Goal: Transaction & Acquisition: Purchase product/service

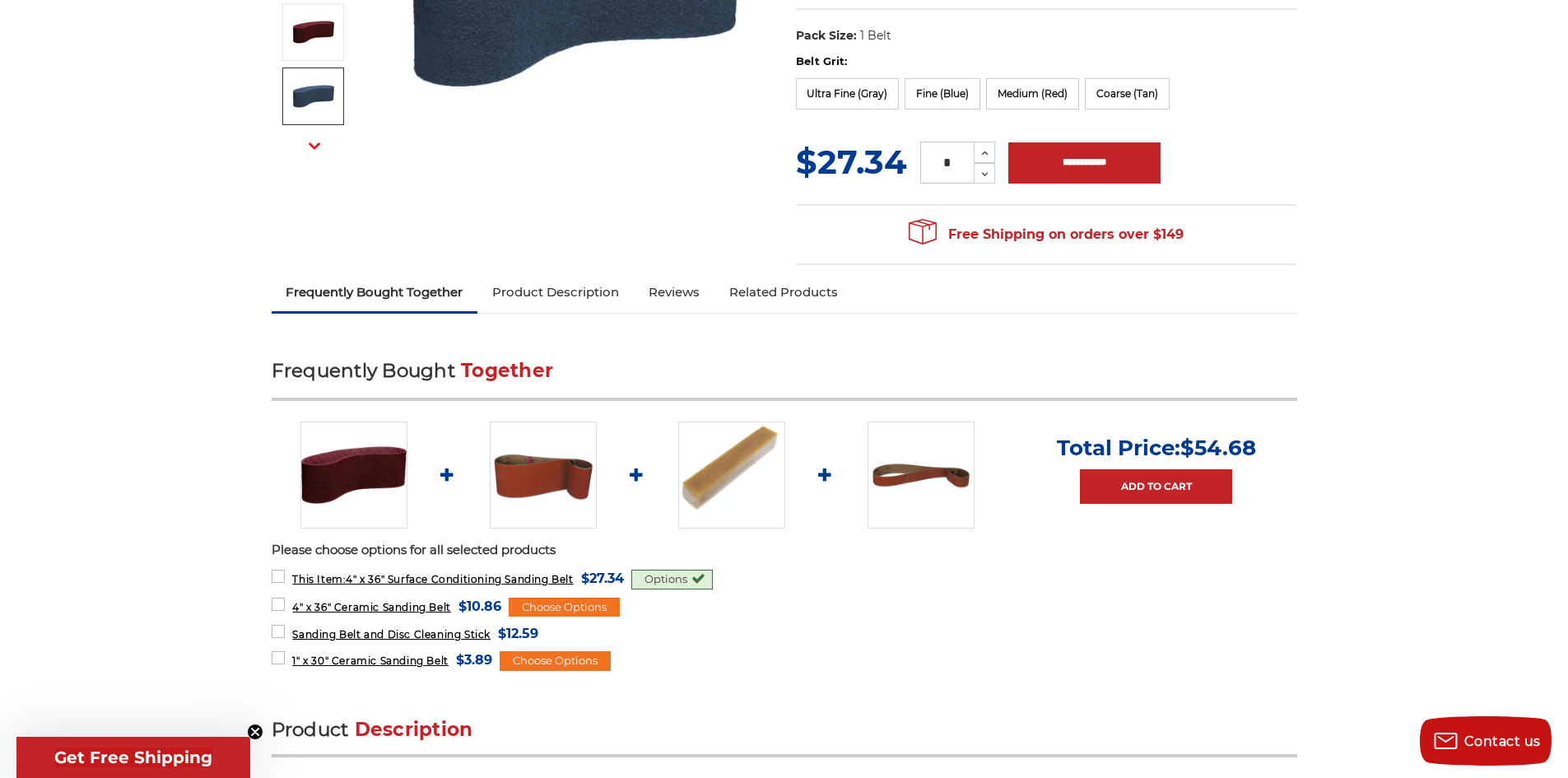
scroll to position [412, 0]
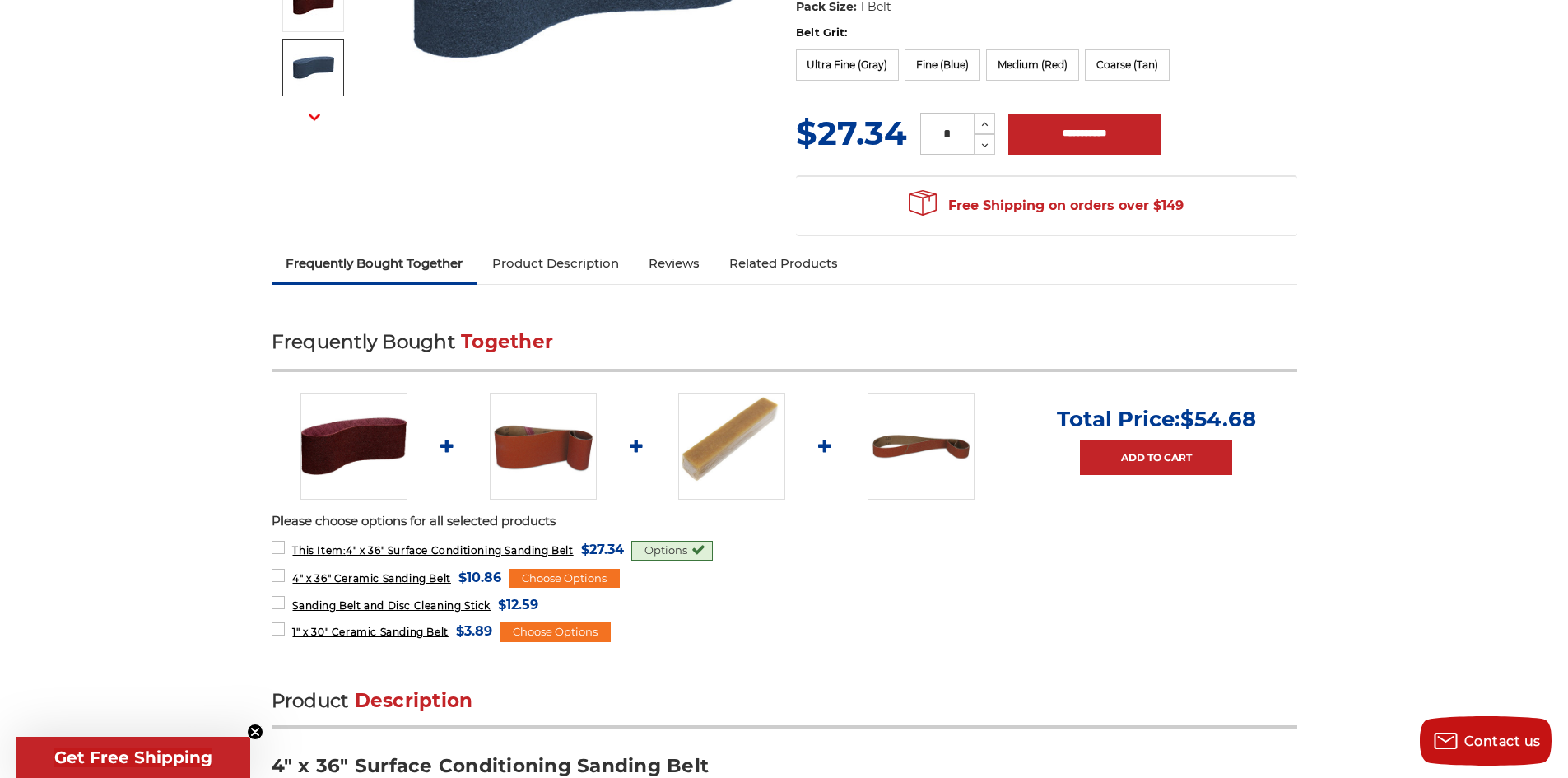
click at [729, 432] on img at bounding box center [732, 447] width 107 height 107
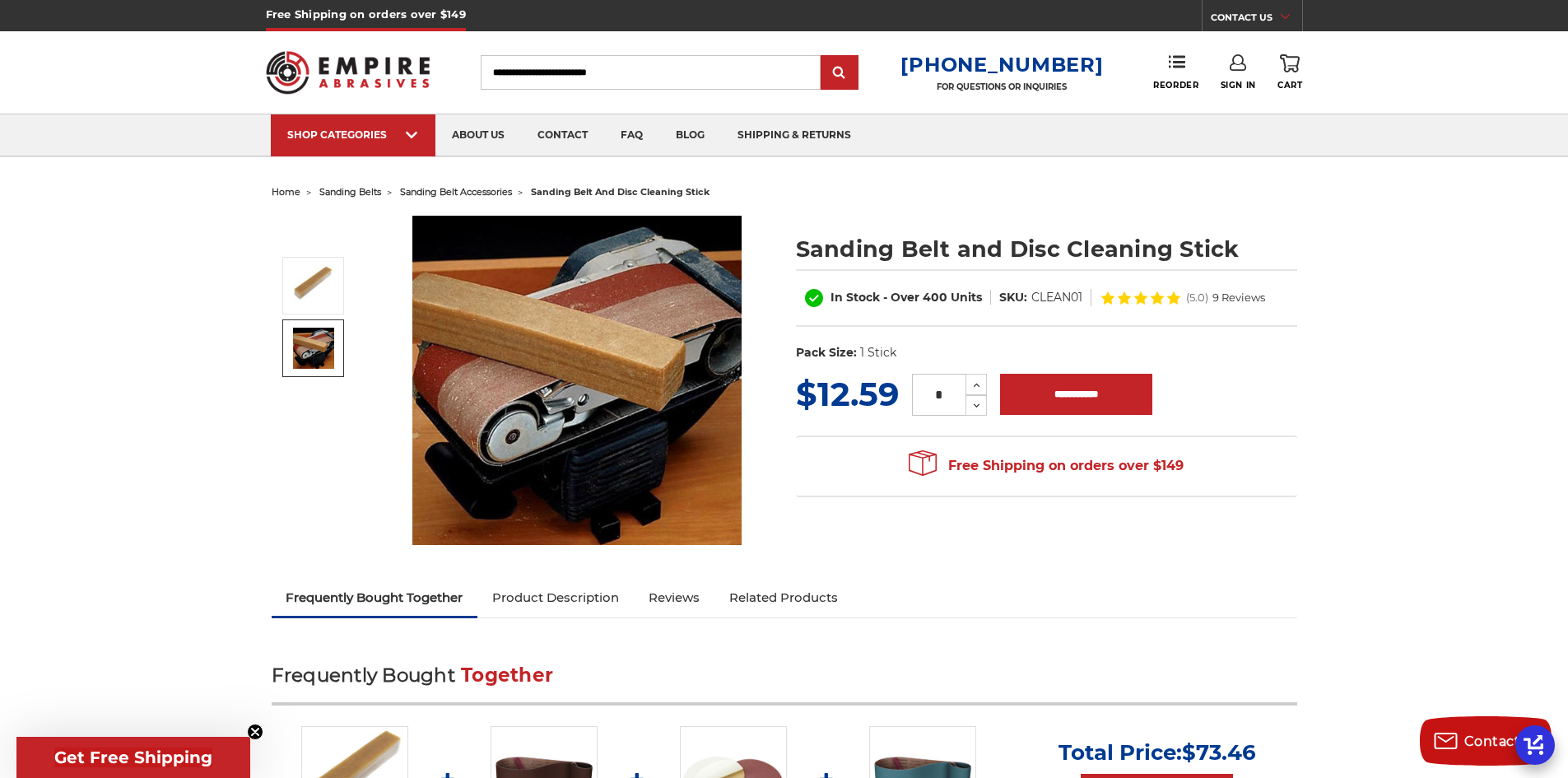
click at [321, 360] on img at bounding box center [313, 347] width 41 height 41
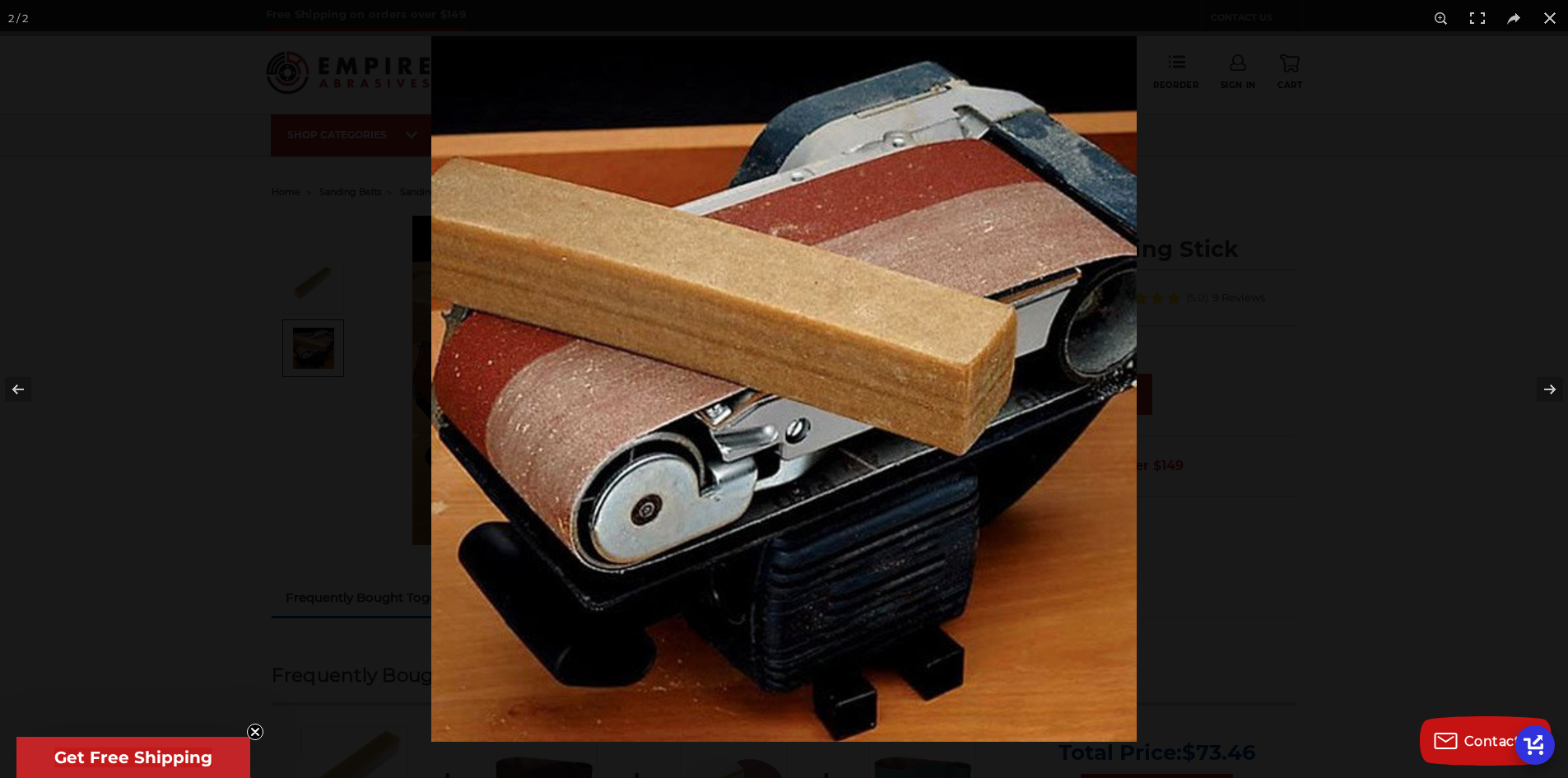
click at [745, 496] on img at bounding box center [784, 388] width 705 height 705
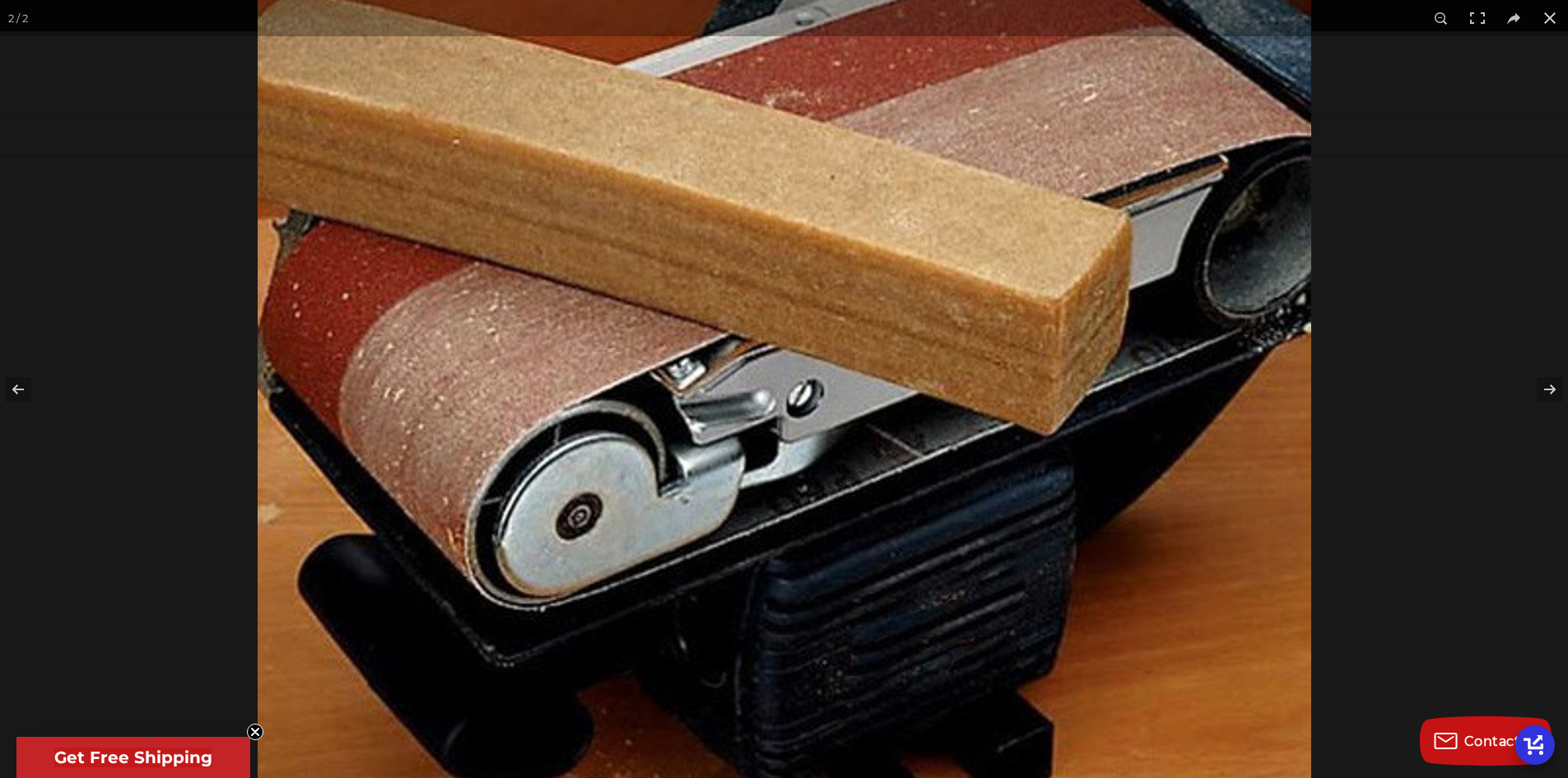
click at [884, 475] on img at bounding box center [784, 335] width 1054 height 1054
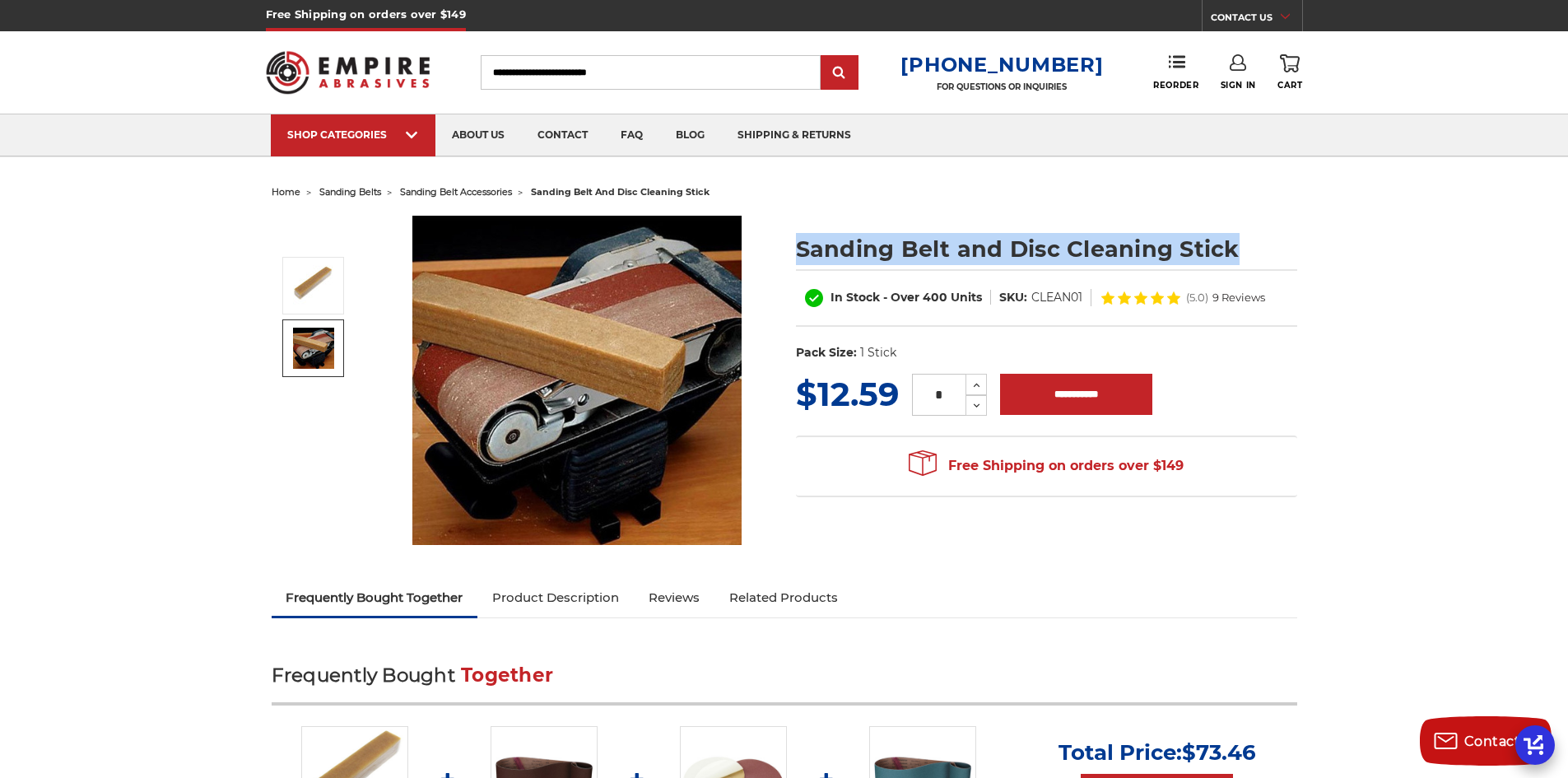
drag, startPoint x: 794, startPoint y: 250, endPoint x: 1227, endPoint y: 241, distance: 433.1
click at [1231, 241] on section "Sanding Belt and Disc Cleaning Stick In Stock - Over 400 Units SKU: CLEAN01 (5.…" at bounding box center [1046, 293] width 524 height 155
copy h1 "Sanding Belt and Disc Cleaning Stick"
